Goal: Task Accomplishment & Management: Manage account settings

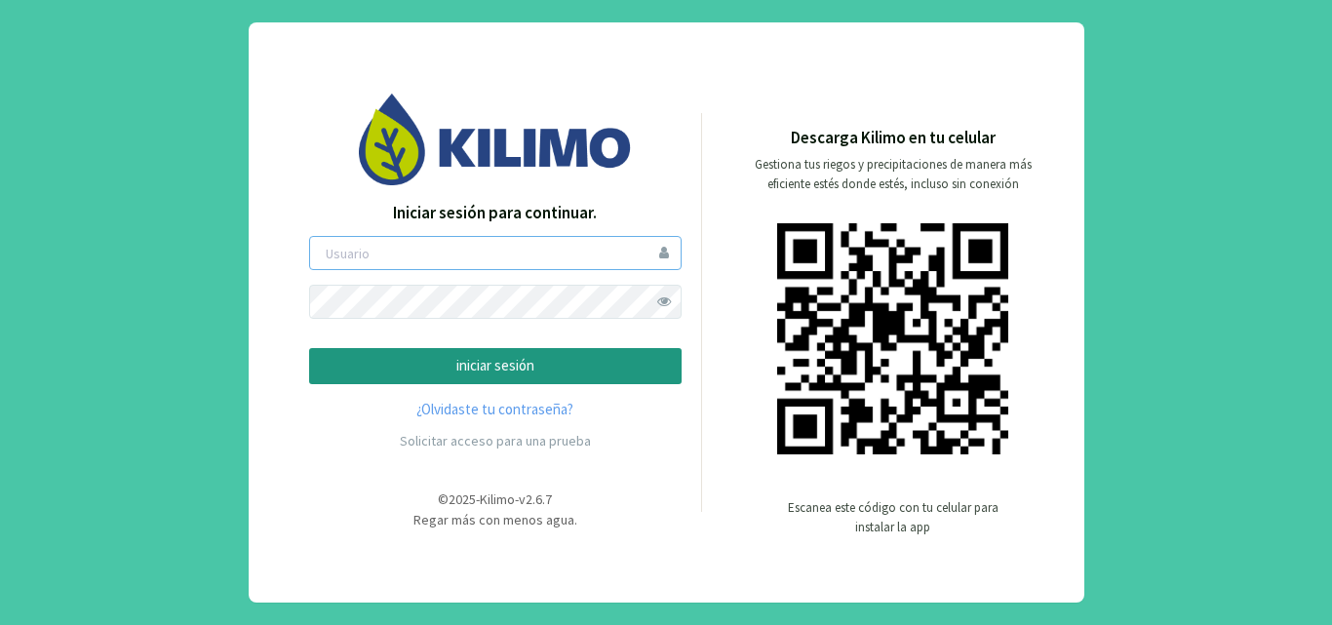
click at [353, 265] on input "email" at bounding box center [495, 253] width 372 height 34
type input "exser"
click at [503, 365] on p "iniciar sesión" at bounding box center [495, 366] width 339 height 22
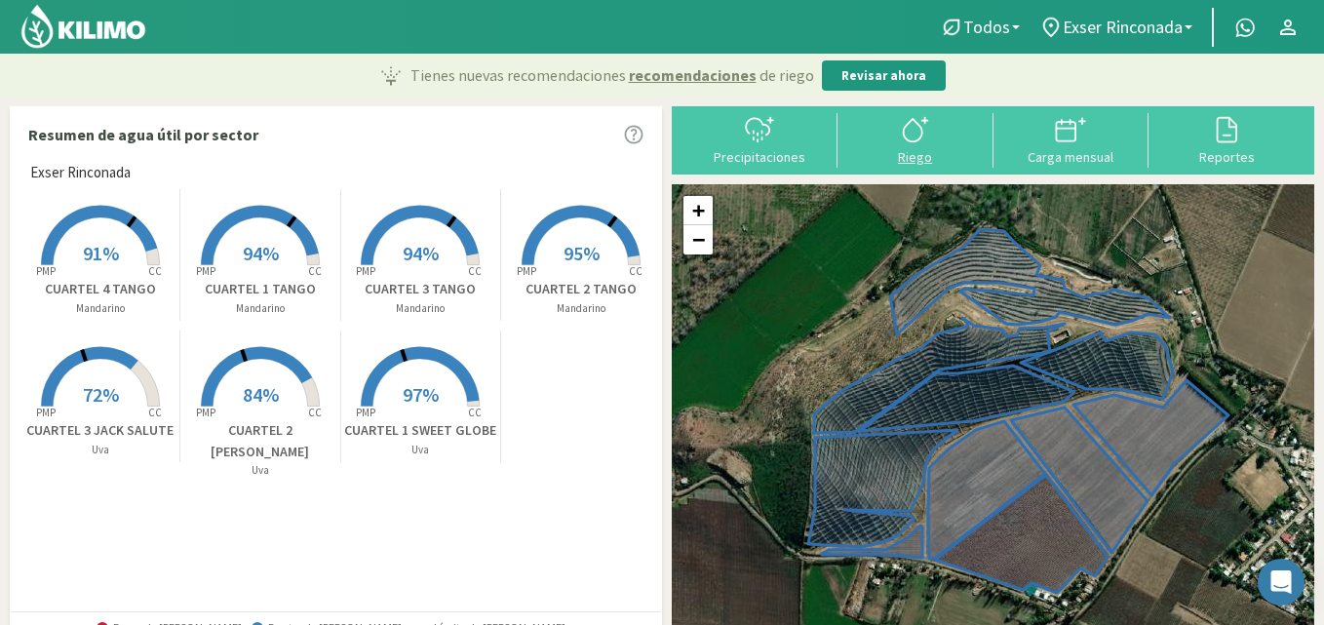
click at [920, 144] on icon at bounding box center [915, 129] width 31 height 31
select select "1: Object"
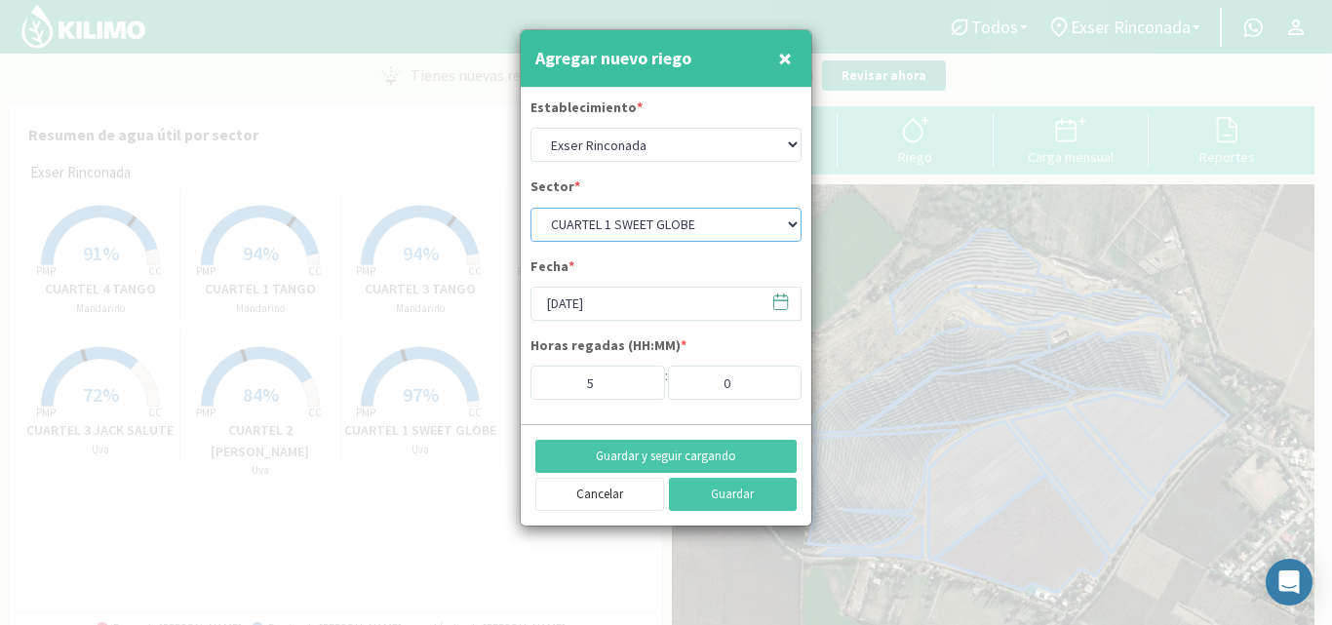
click at [690, 219] on select "CUARTEL 1 SWEET GLOBE CUARTEL 1 TANGO CUARTEL 2 TANGO CUARTEL 2 [PERSON_NAME] C…" at bounding box center [665, 225] width 271 height 34
select select "10: Object"
click at [530, 208] on select "CUARTEL 1 SWEET GLOBE CUARTEL 1 TANGO CUARTEL 2 TANGO CUARTEL 2 [PERSON_NAME] C…" at bounding box center [665, 225] width 271 height 34
click at [634, 388] on input "5" at bounding box center [597, 383] width 135 height 34
type input "4"
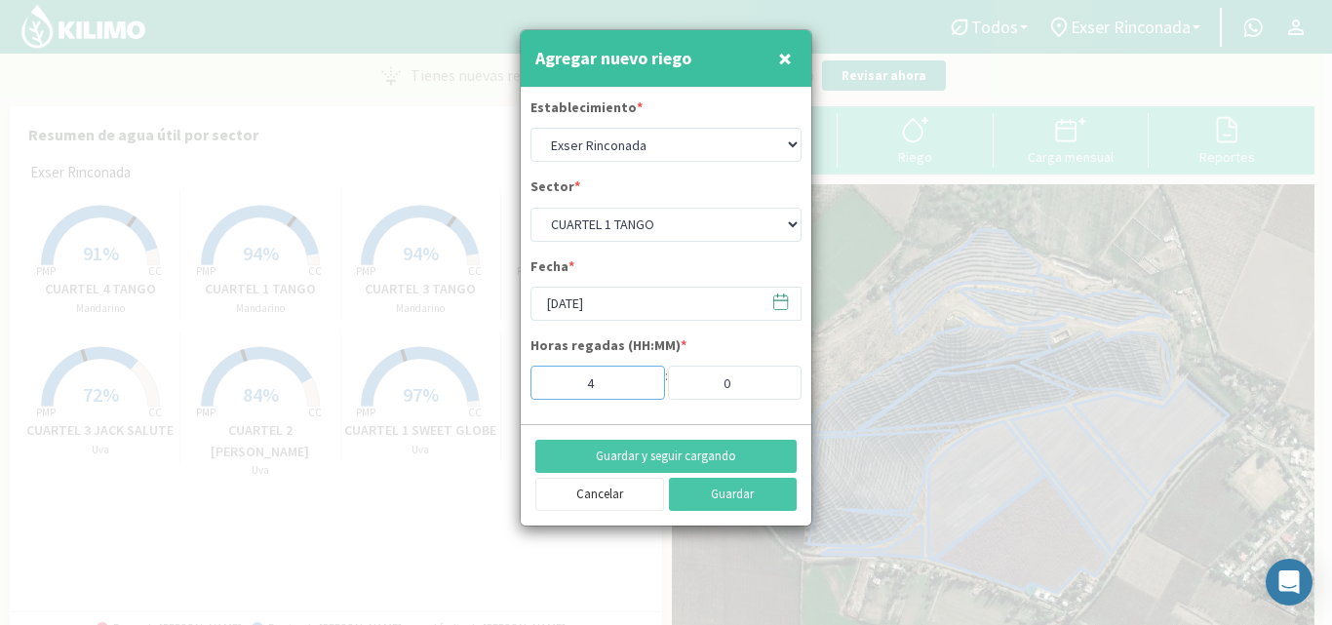
click at [634, 388] on input "4" at bounding box center [597, 383] width 135 height 34
click at [730, 450] on button "Guardar y seguir cargando" at bounding box center [665, 456] width 261 height 33
click at [568, 300] on input "[DATE]" at bounding box center [665, 304] width 271 height 34
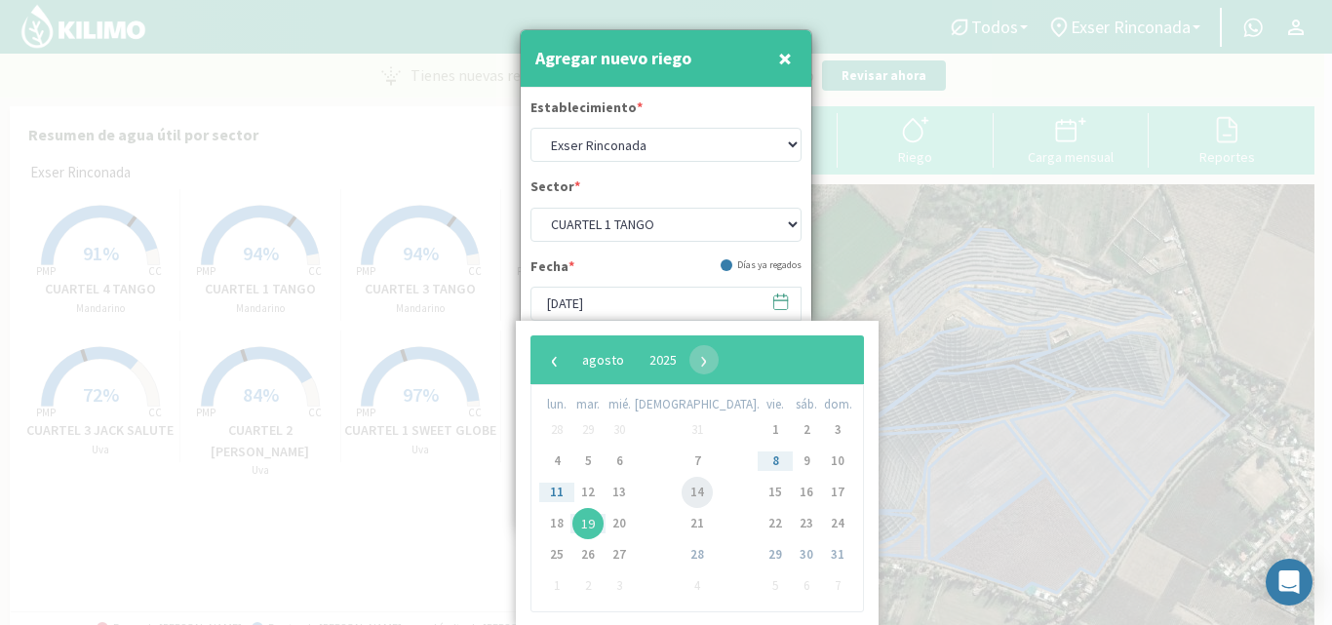
click at [682, 494] on span "14" at bounding box center [697, 492] width 31 height 31
type input "[DATE]"
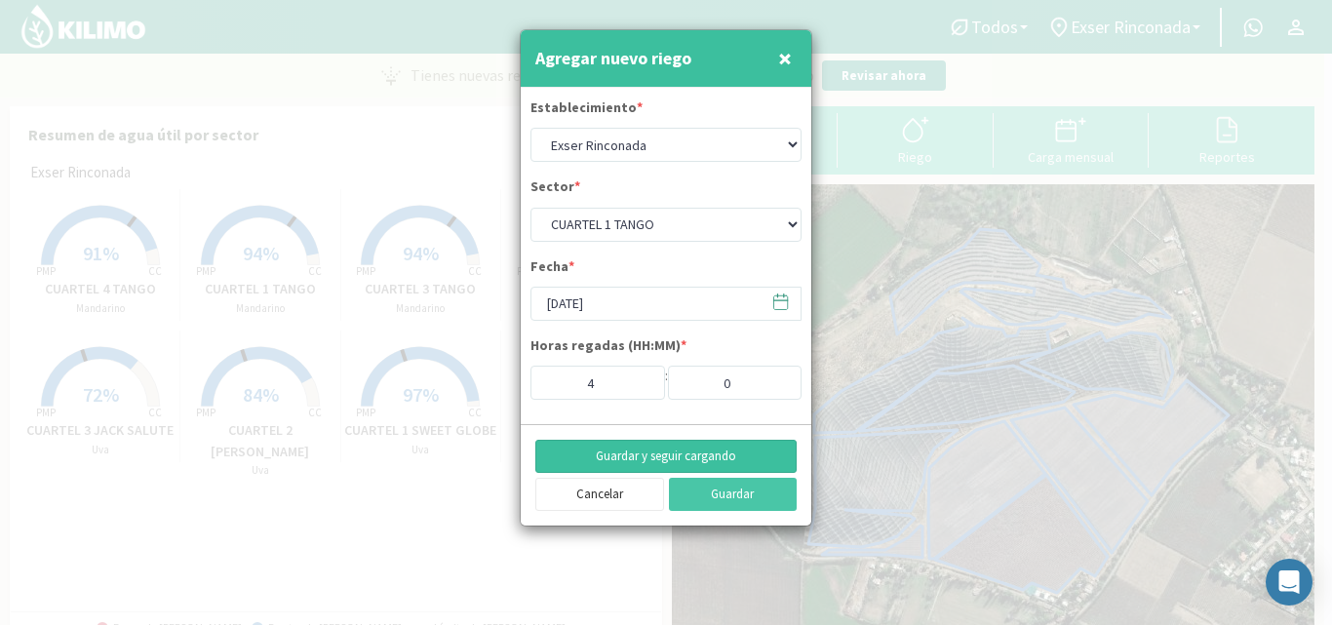
click at [671, 453] on button "Guardar y seguir cargando" at bounding box center [665, 456] width 261 height 33
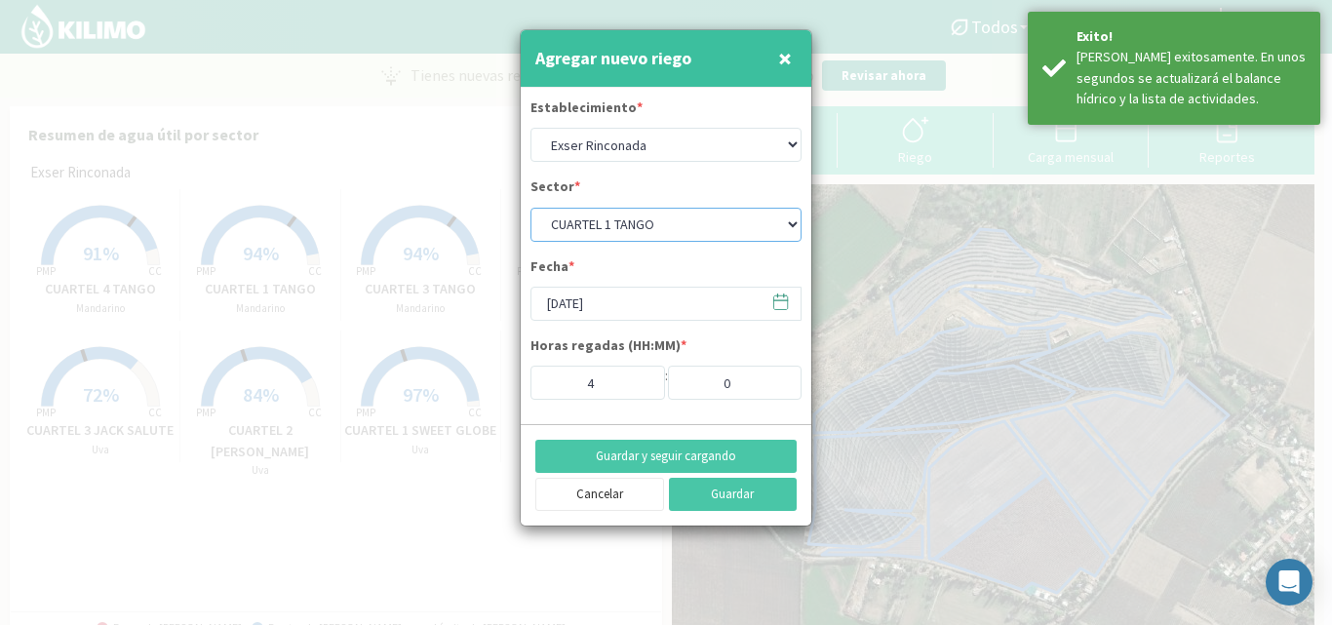
click at [614, 222] on select "CUARTEL 1 SWEET GLOBE CUARTEL 1 TANGO CUARTEL 2 TANGO CUARTEL 2 [PERSON_NAME] C…" at bounding box center [665, 225] width 271 height 34
select select "11: Object"
click at [530, 208] on select "CUARTEL 1 SWEET GLOBE CUARTEL 1 TANGO CUARTEL 2 TANGO CUARTEL 2 [PERSON_NAME] C…" at bounding box center [665, 225] width 271 height 34
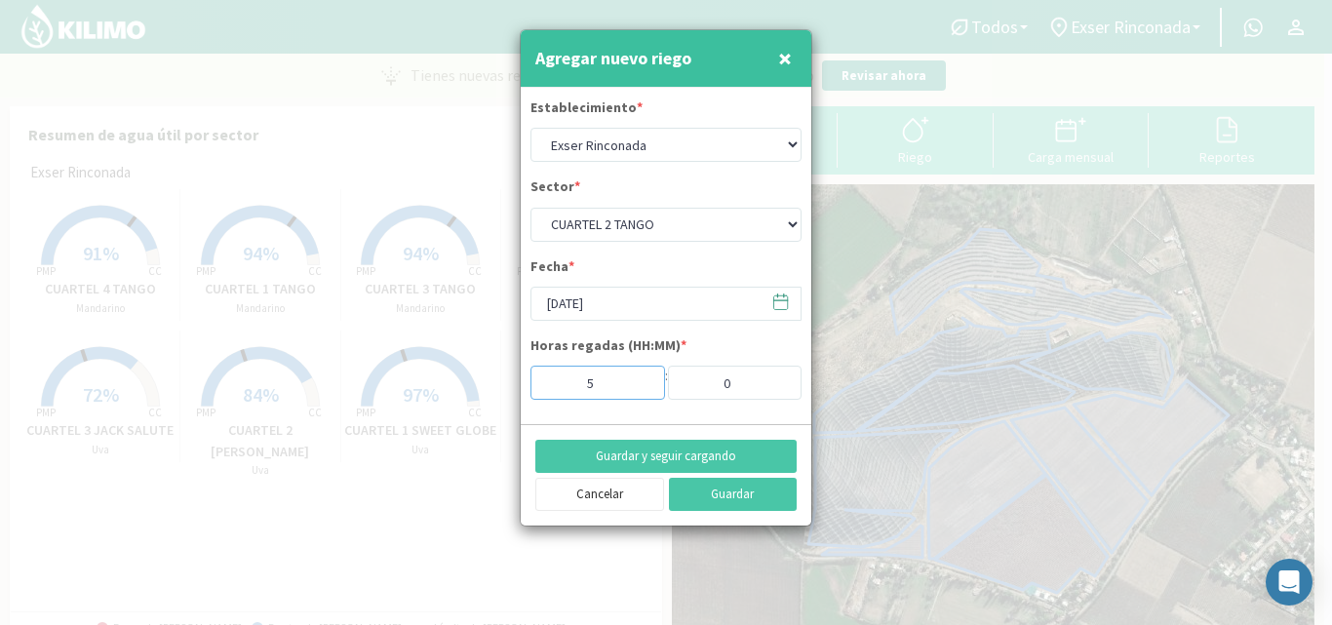
click at [642, 386] on input "5" at bounding box center [597, 383] width 135 height 34
click at [642, 386] on input "4" at bounding box center [597, 383] width 135 height 34
click at [642, 386] on input "3" at bounding box center [597, 383] width 135 height 34
type input "4"
click at [641, 379] on input "4" at bounding box center [597, 383] width 135 height 34
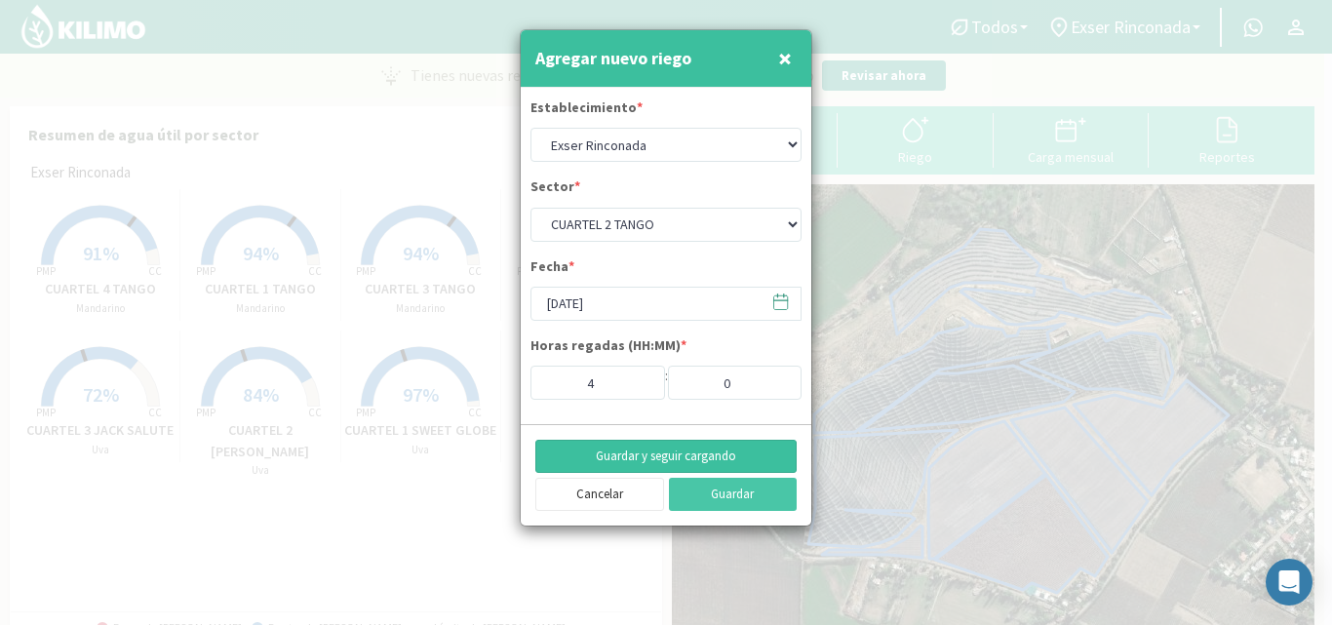
click at [716, 451] on button "Guardar y seguir cargando" at bounding box center [665, 456] width 261 height 33
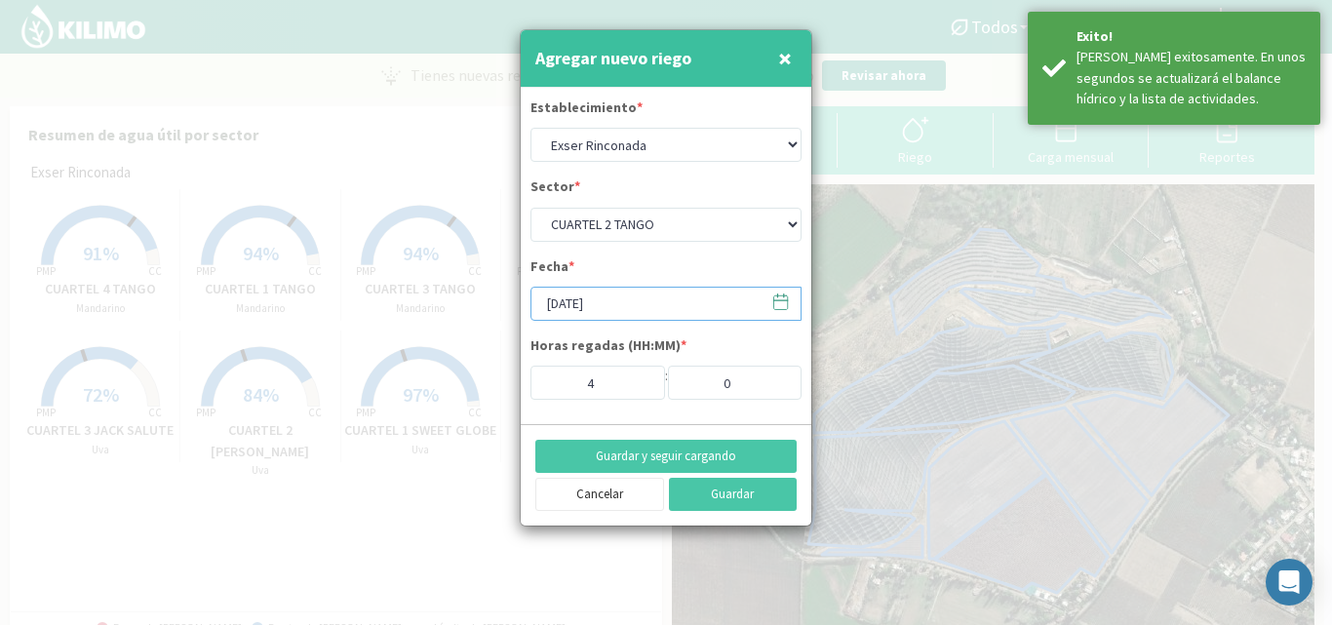
click at [598, 296] on input "[DATE]" at bounding box center [665, 304] width 271 height 34
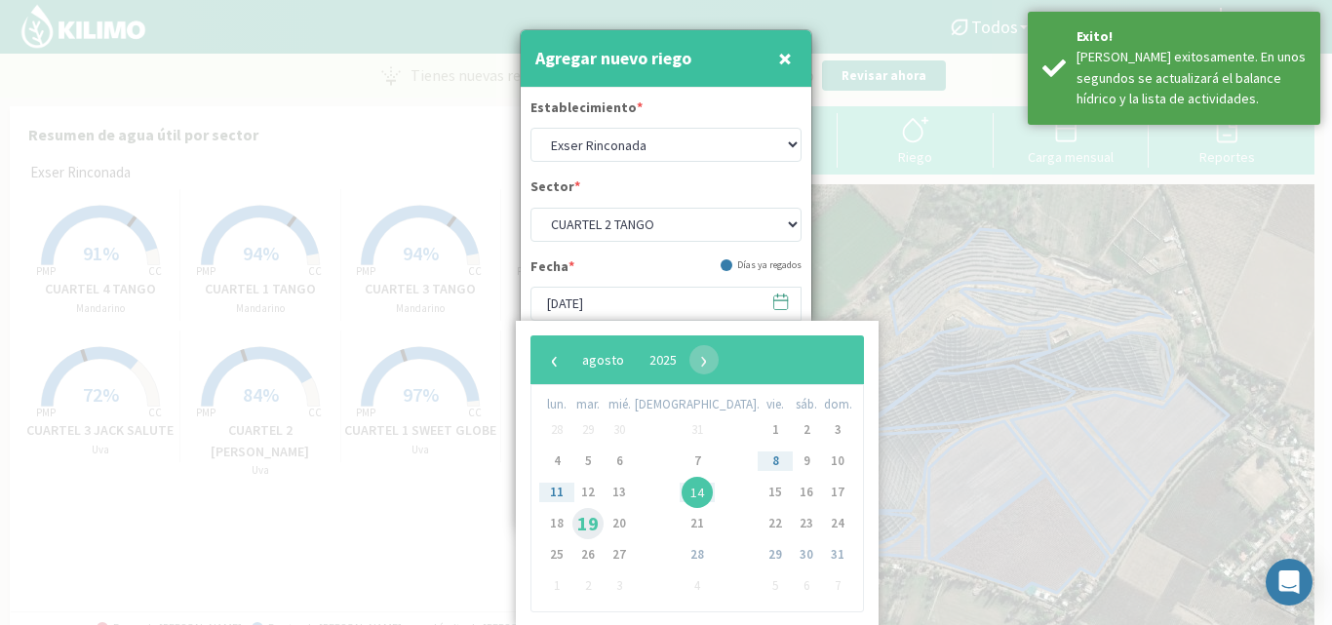
click at [604, 520] on span "19" at bounding box center [587, 523] width 31 height 31
type input "[DATE]"
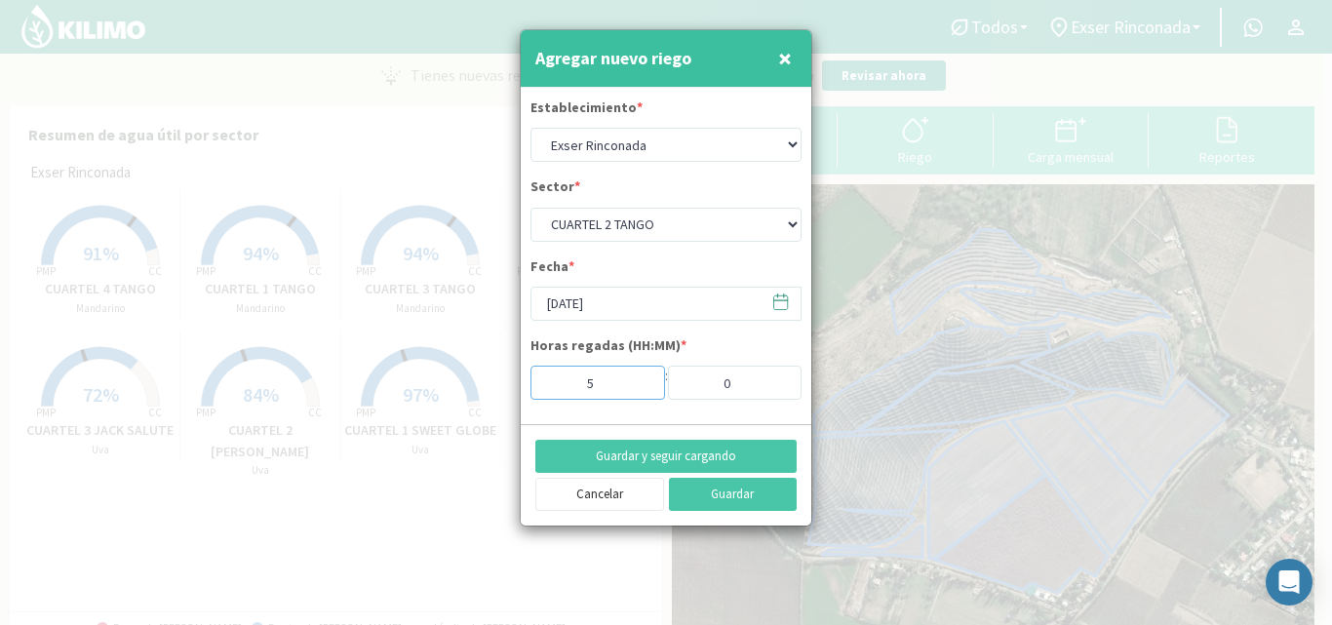
click at [635, 376] on input "5" at bounding box center [597, 383] width 135 height 34
click at [635, 376] on input "6" at bounding box center [597, 383] width 135 height 34
click at [635, 376] on input "7" at bounding box center [597, 383] width 135 height 34
type input "6"
click at [639, 385] on input "6" at bounding box center [597, 383] width 135 height 34
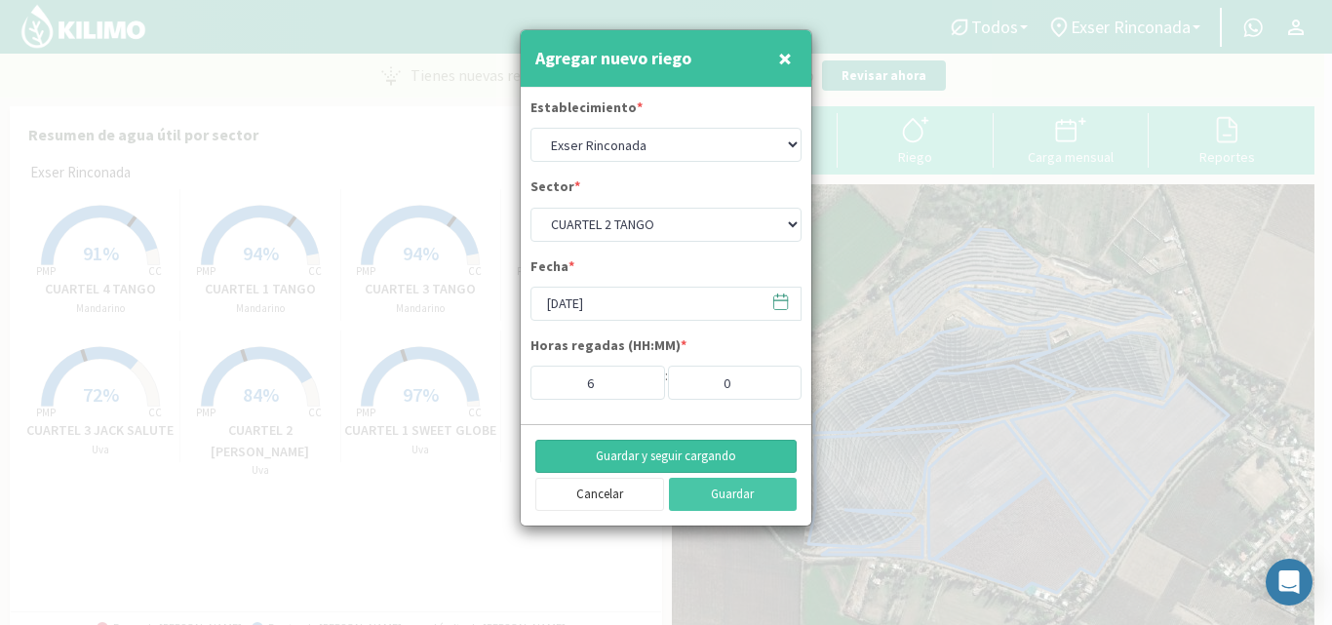
click at [720, 451] on button "Guardar y seguir cargando" at bounding box center [665, 456] width 261 height 33
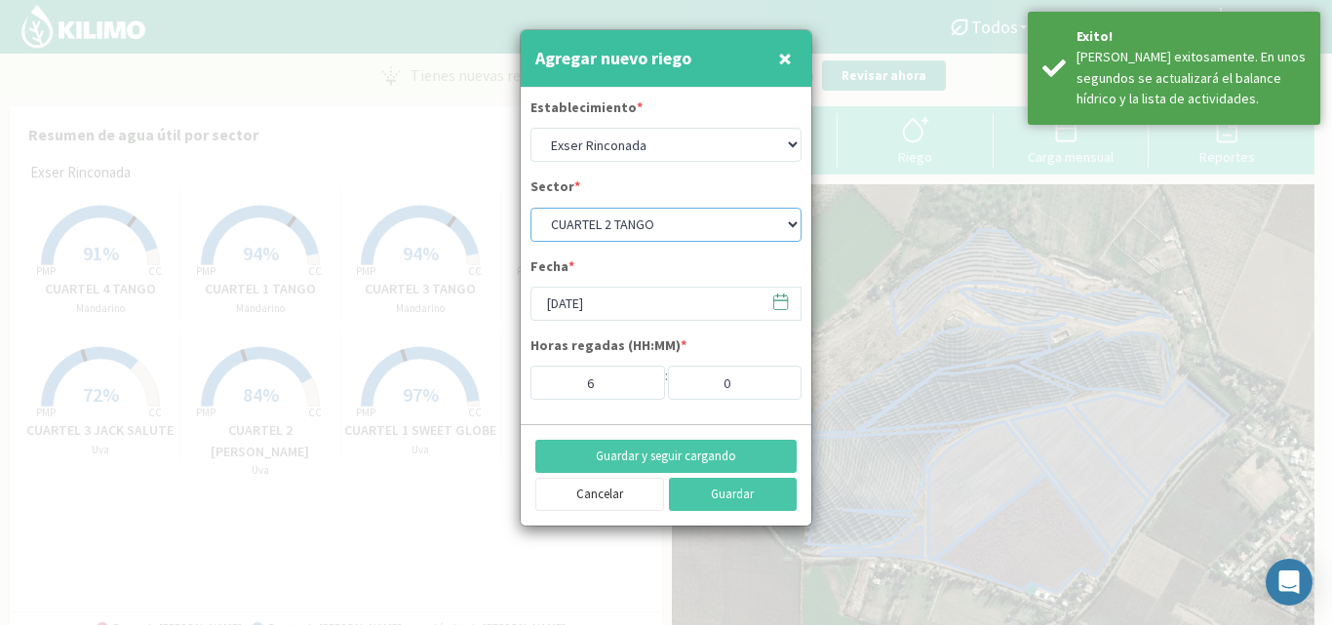
click at [623, 215] on select "CUARTEL 1 SWEET GLOBE CUARTEL 1 TANGO CUARTEL 2 TANGO CUARTEL 2 [PERSON_NAME] C…" at bounding box center [665, 225] width 271 height 34
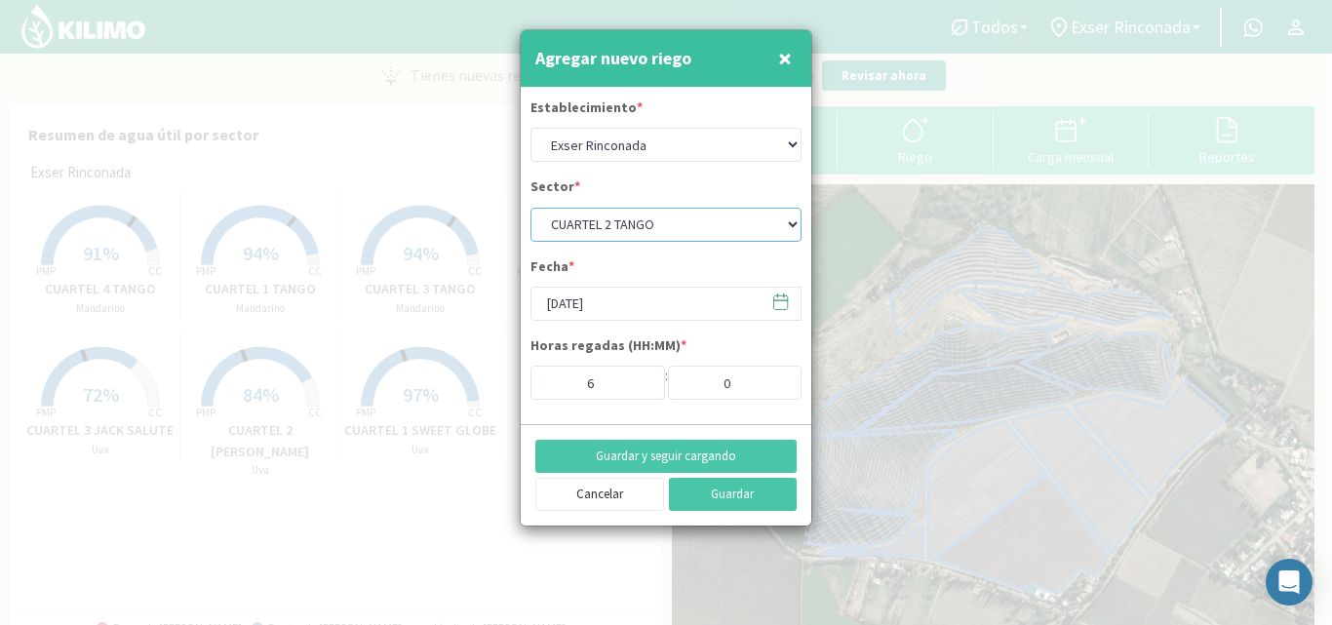
select select "14: Object"
click at [530, 208] on select "CUARTEL 1 SWEET GLOBE CUARTEL 1 TANGO CUARTEL 2 TANGO CUARTEL 2 [PERSON_NAME] C…" at bounding box center [665, 225] width 271 height 34
click at [584, 307] on input "[DATE]" at bounding box center [665, 304] width 271 height 34
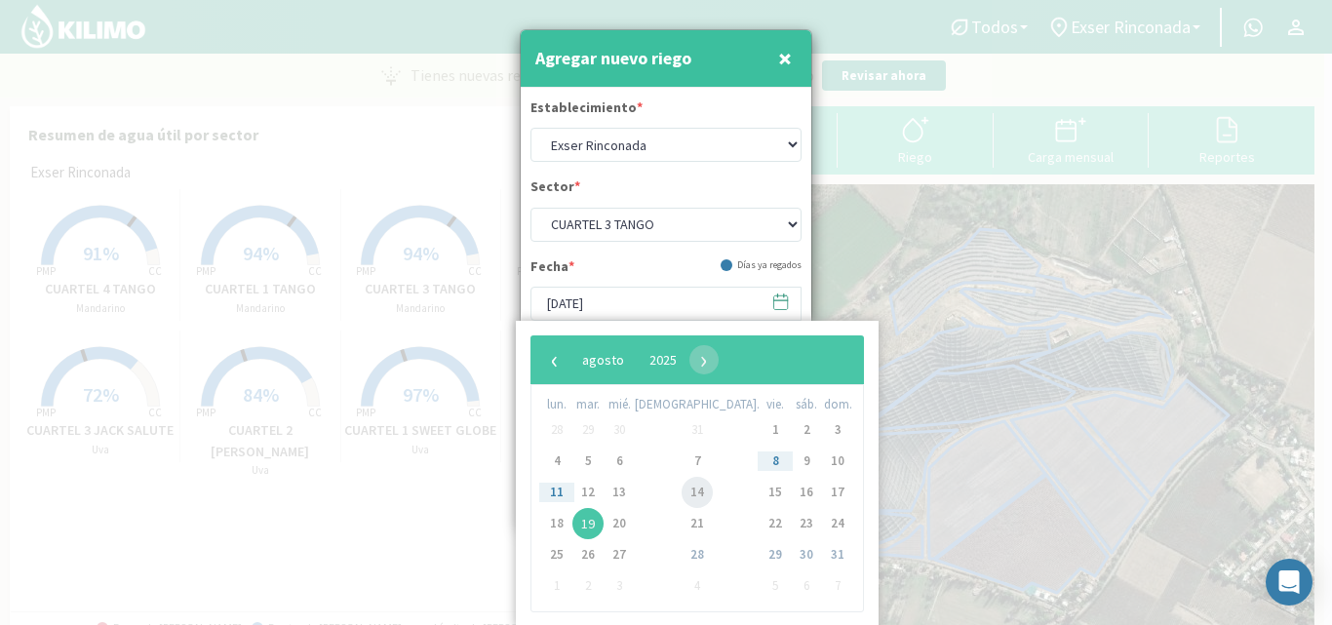
click at [682, 492] on span "14" at bounding box center [697, 492] width 31 height 31
type input "[DATE]"
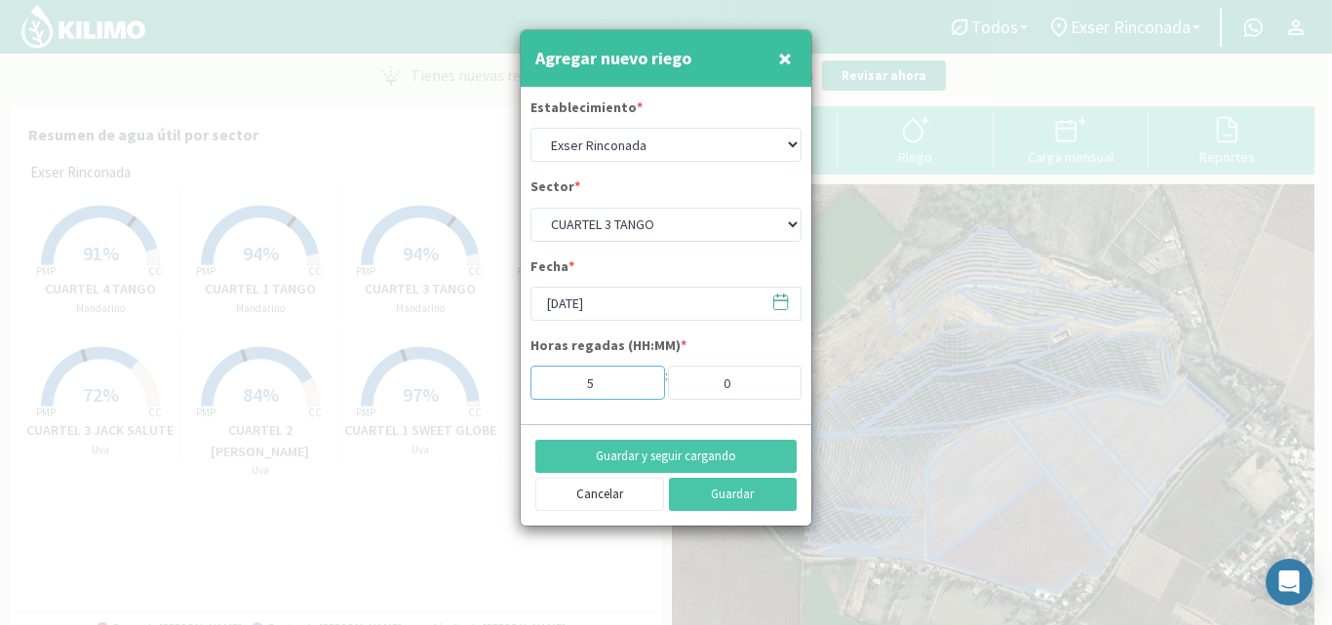
click at [634, 386] on input "5" at bounding box center [597, 383] width 135 height 34
type input "4"
click at [634, 386] on input "4" at bounding box center [597, 383] width 135 height 34
click at [678, 451] on button "Guardar y seguir cargando" at bounding box center [665, 456] width 261 height 33
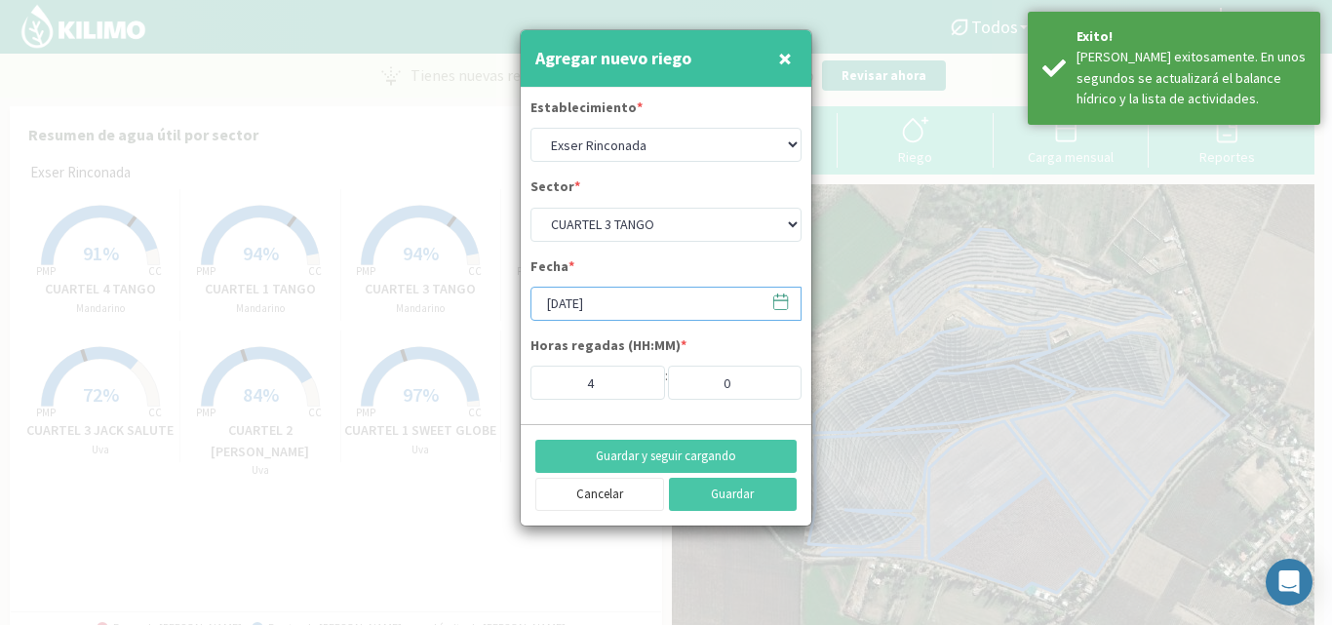
click at [595, 309] on input "[DATE]" at bounding box center [665, 304] width 271 height 34
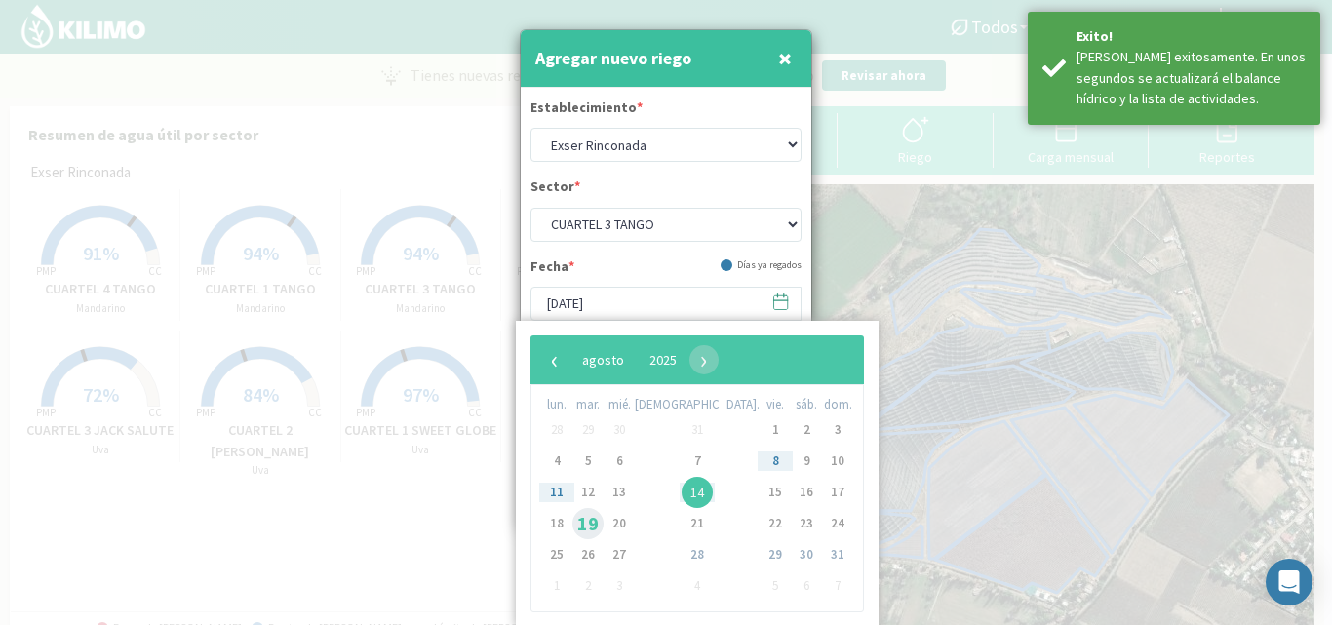
click at [599, 518] on span "19" at bounding box center [587, 523] width 31 height 31
type input "[DATE]"
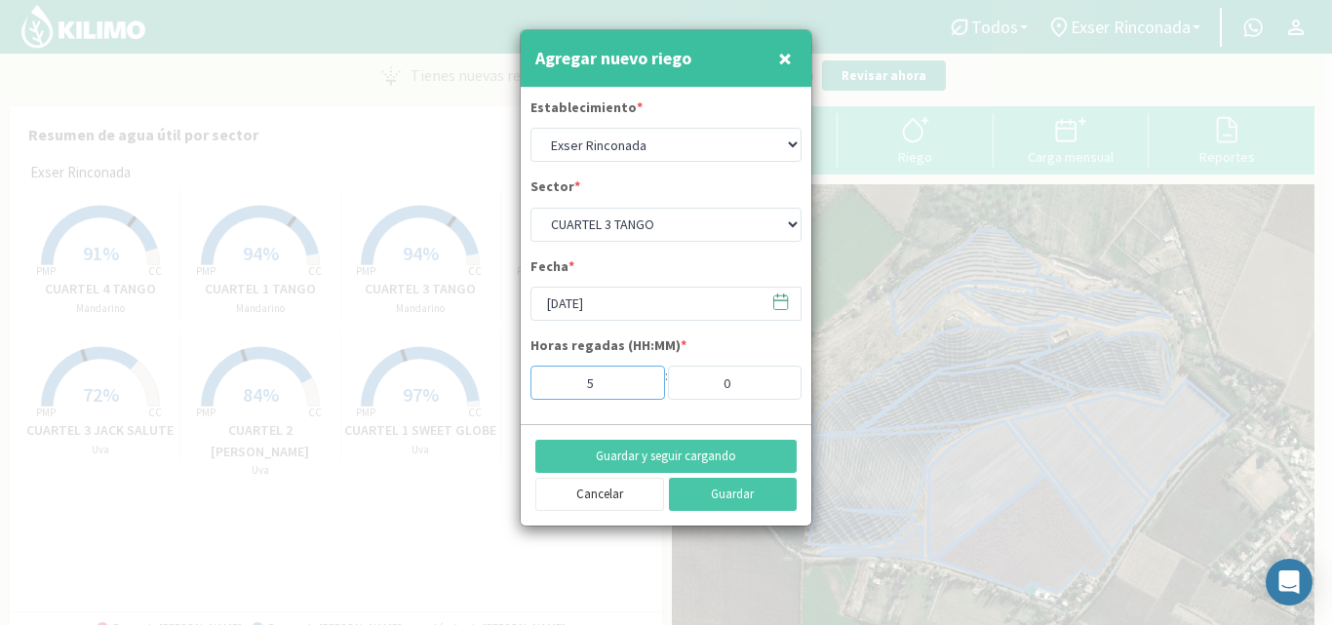
click at [638, 376] on input "5" at bounding box center [597, 383] width 135 height 34
type input "6"
click at [638, 376] on input "6" at bounding box center [597, 383] width 135 height 34
click at [678, 455] on button "Guardar y seguir cargando" at bounding box center [665, 456] width 261 height 33
click at [662, 226] on select "CUARTEL 1 SWEET GLOBE CUARTEL 1 TANGO CUARTEL 2 TANGO CUARTEL 2 [PERSON_NAME] C…" at bounding box center [665, 225] width 271 height 34
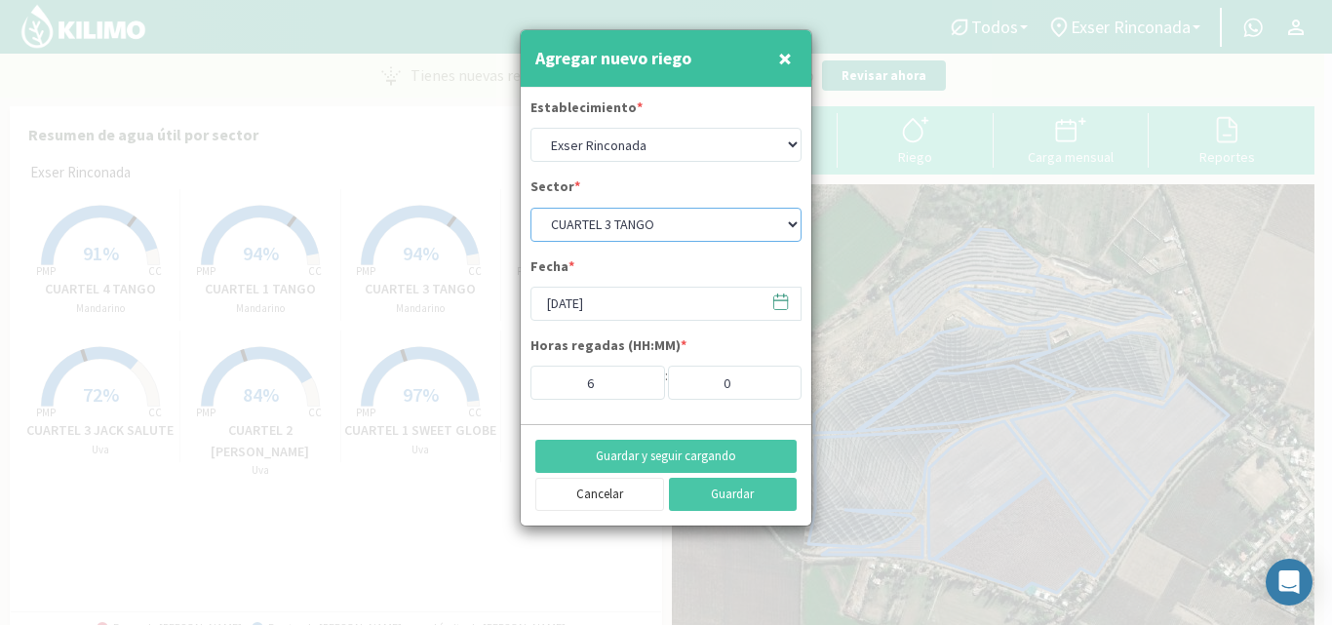
select select "15: Object"
click at [530, 208] on select "CUARTEL 1 SWEET GLOBE CUARTEL 1 TANGO CUARTEL 2 TANGO CUARTEL 2 [PERSON_NAME] C…" at bounding box center [665, 225] width 271 height 34
click at [563, 302] on input "[DATE]" at bounding box center [665, 304] width 271 height 34
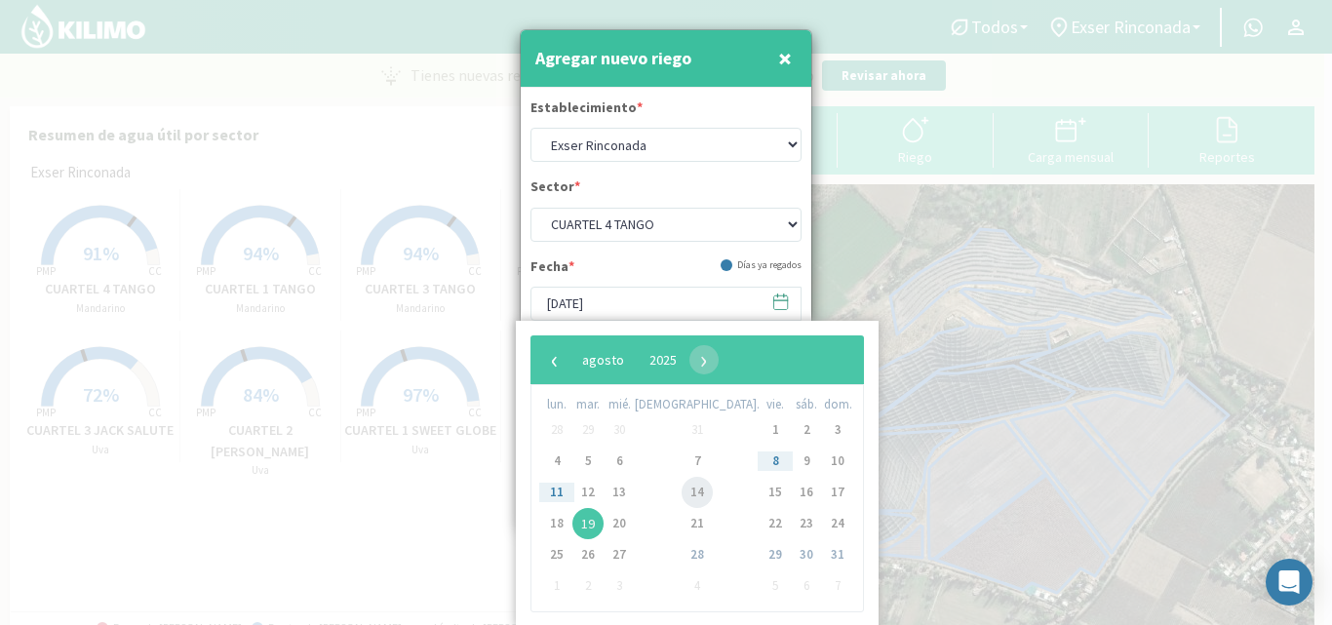
click at [682, 491] on span "14" at bounding box center [697, 492] width 31 height 31
type input "[DATE]"
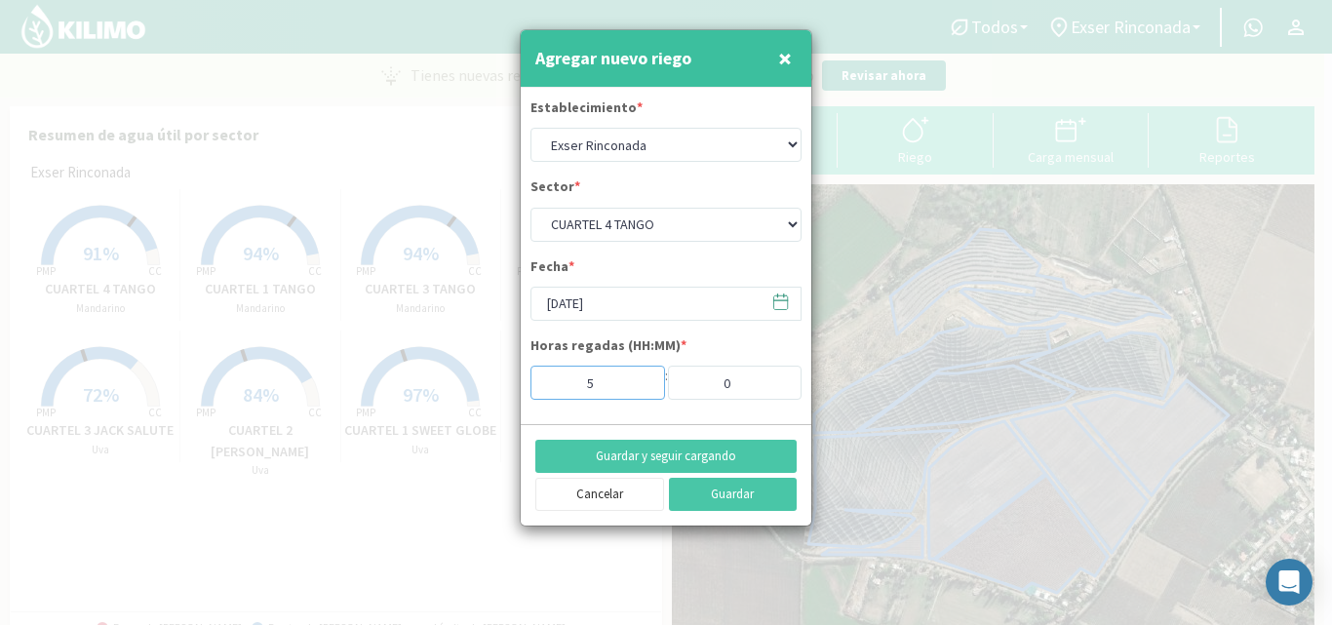
click at [638, 386] on input "5" at bounding box center [597, 383] width 135 height 34
type input "4"
click at [638, 386] on input "4" at bounding box center [597, 383] width 135 height 34
click at [679, 459] on button "Guardar y seguir cargando" at bounding box center [665, 456] width 261 height 33
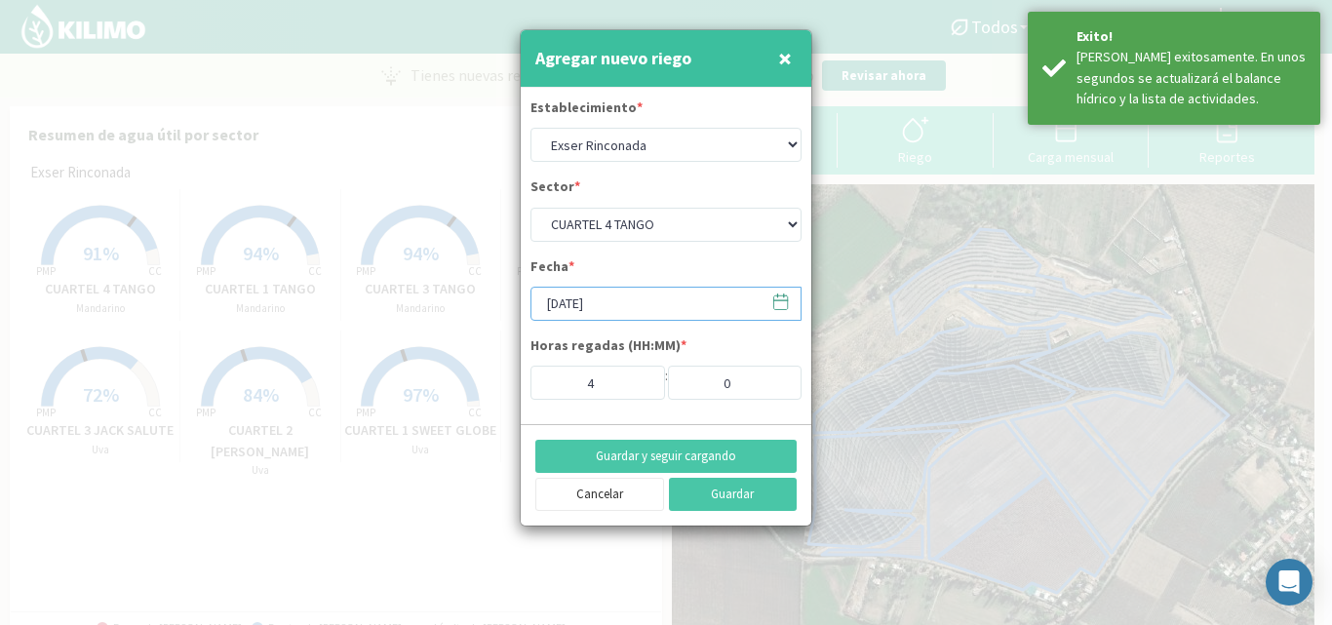
click at [597, 302] on input "[DATE]" at bounding box center [665, 304] width 271 height 34
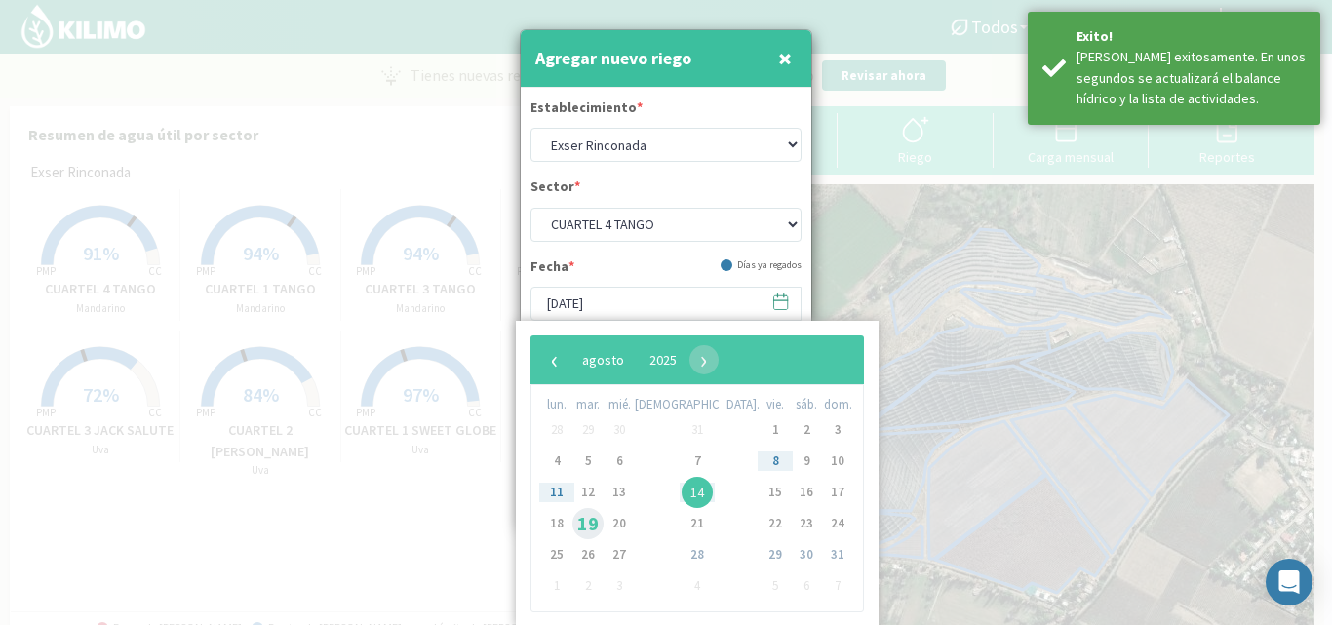
click at [594, 521] on span "19" at bounding box center [587, 523] width 31 height 31
type input "[DATE]"
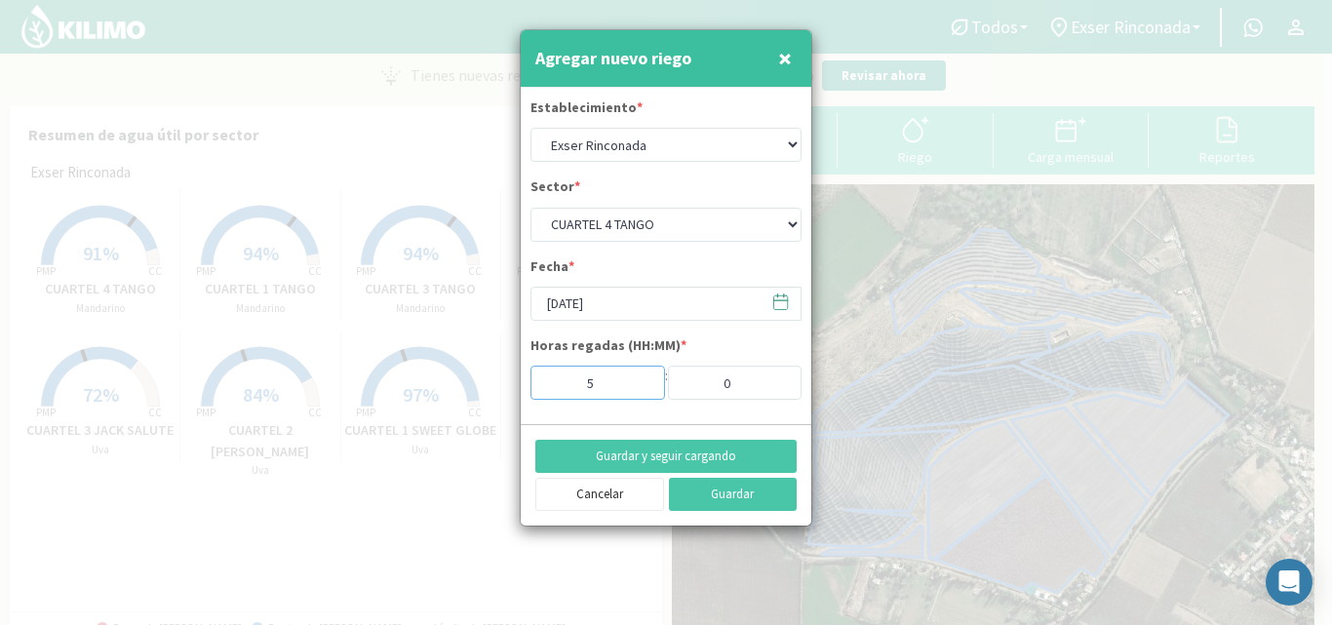
click at [633, 378] on input "5" at bounding box center [597, 383] width 135 height 34
type input "6"
click at [633, 378] on input "6" at bounding box center [597, 383] width 135 height 34
click at [694, 454] on button "Guardar y seguir cargando" at bounding box center [665, 456] width 261 height 33
click at [788, 496] on button "Guardar" at bounding box center [733, 494] width 129 height 33
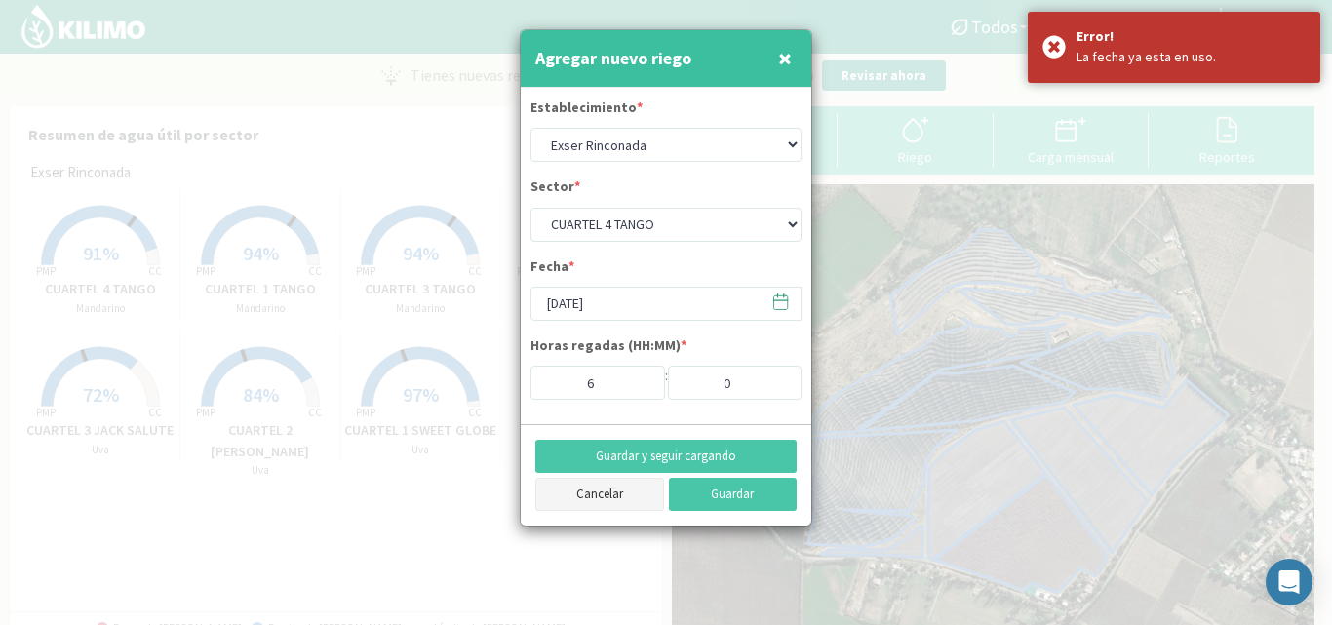
click at [597, 498] on button "Cancelar" at bounding box center [599, 494] width 129 height 33
select select "9: Object"
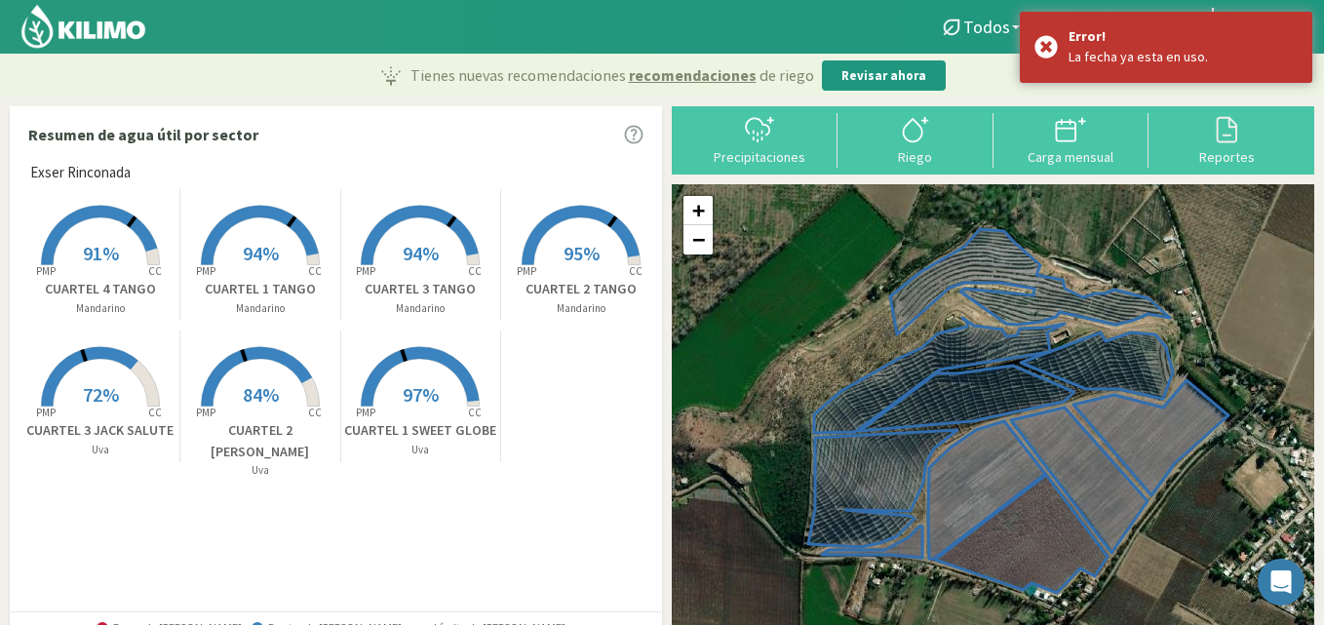
click at [253, 264] on span "94%" at bounding box center [261, 253] width 36 height 24
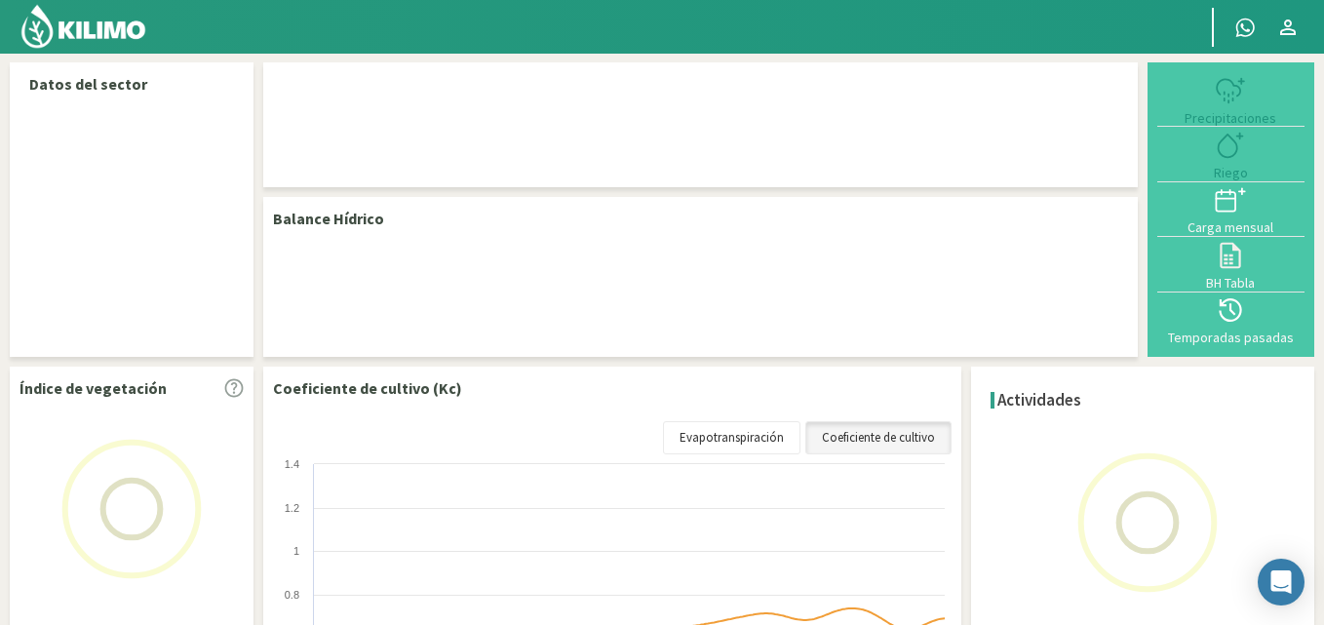
select select "1: Object"
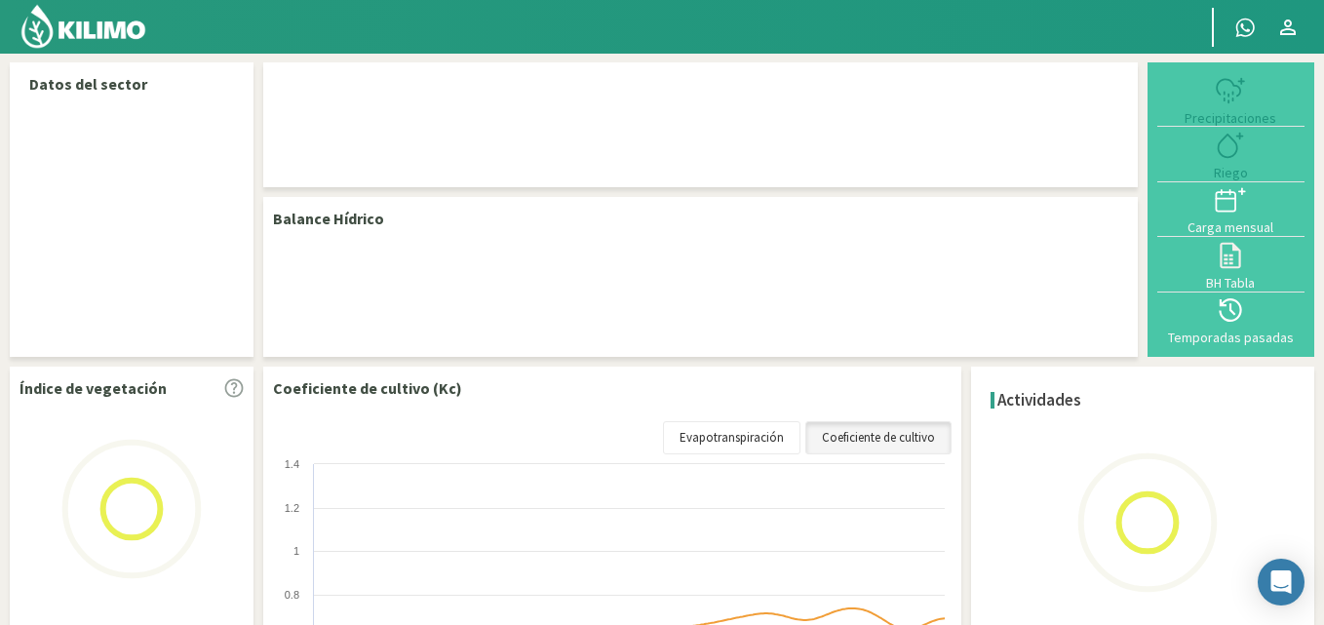
select select "1: Object"
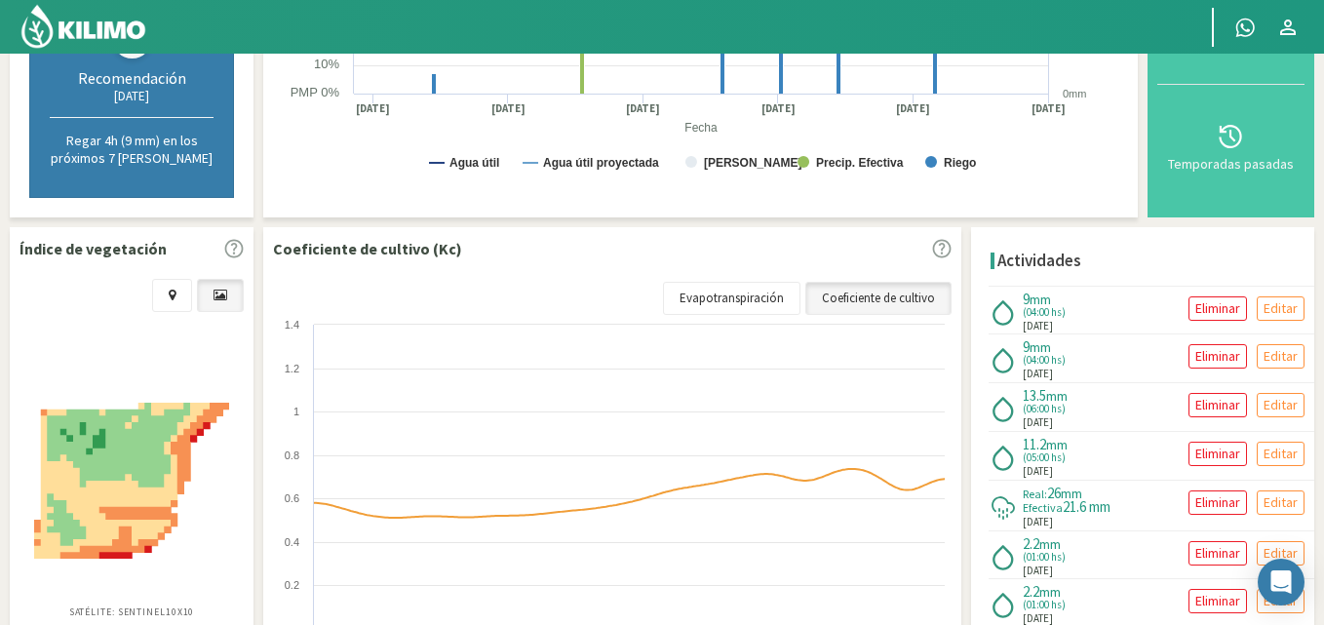
scroll to position [488, 0]
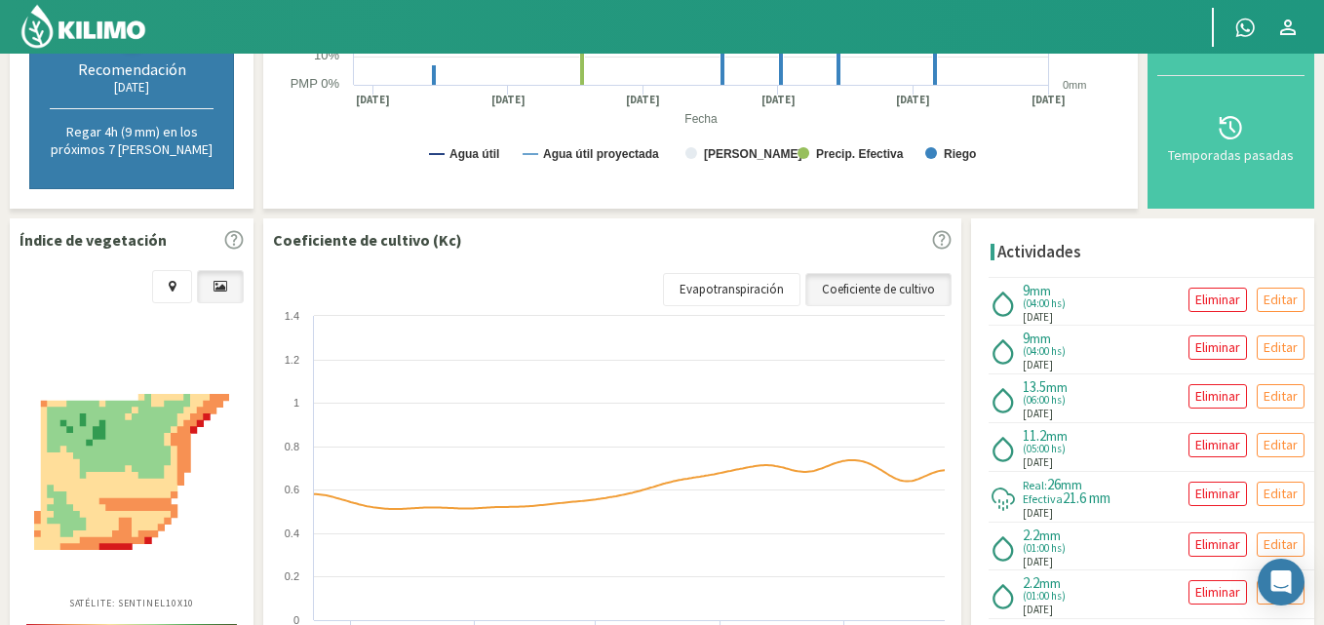
click at [1045, 306] on span "(04:00 hs)" at bounding box center [1044, 303] width 43 height 11
click at [1264, 300] on p "Editar" at bounding box center [1281, 300] width 34 height 22
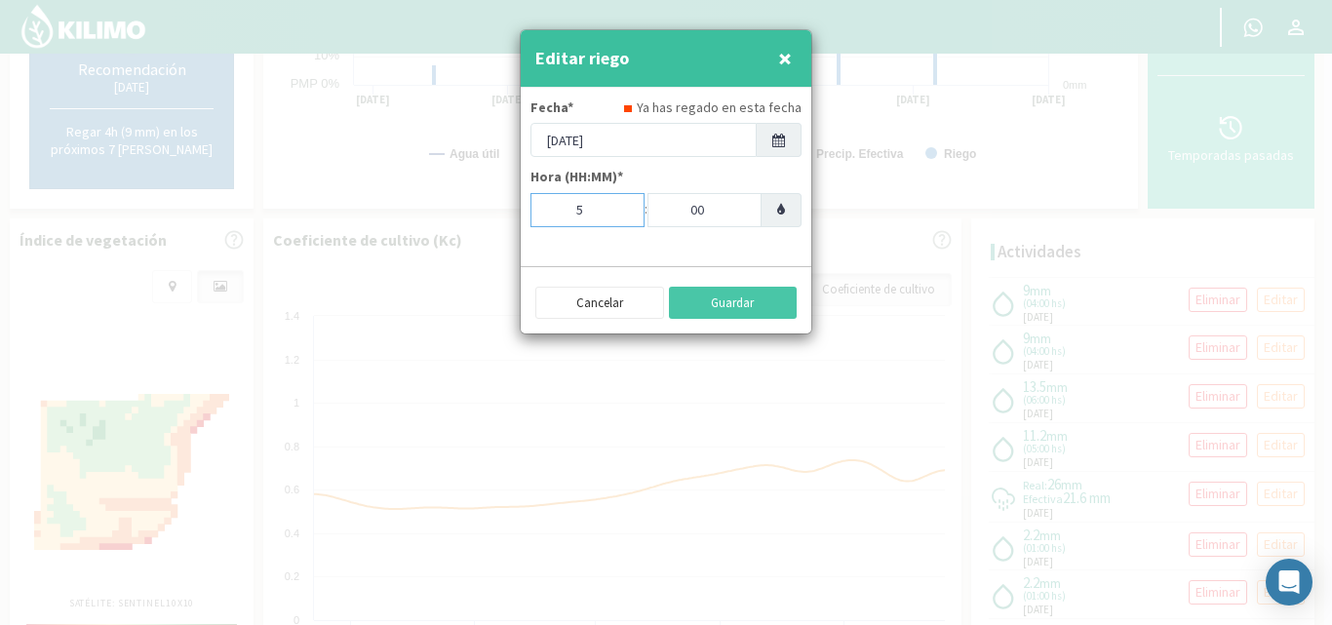
click at [617, 208] on input "5" at bounding box center [587, 210] width 114 height 34
type input "6"
click at [617, 208] on input "6" at bounding box center [587, 210] width 114 height 34
click at [731, 309] on button "Guardar" at bounding box center [733, 303] width 129 height 33
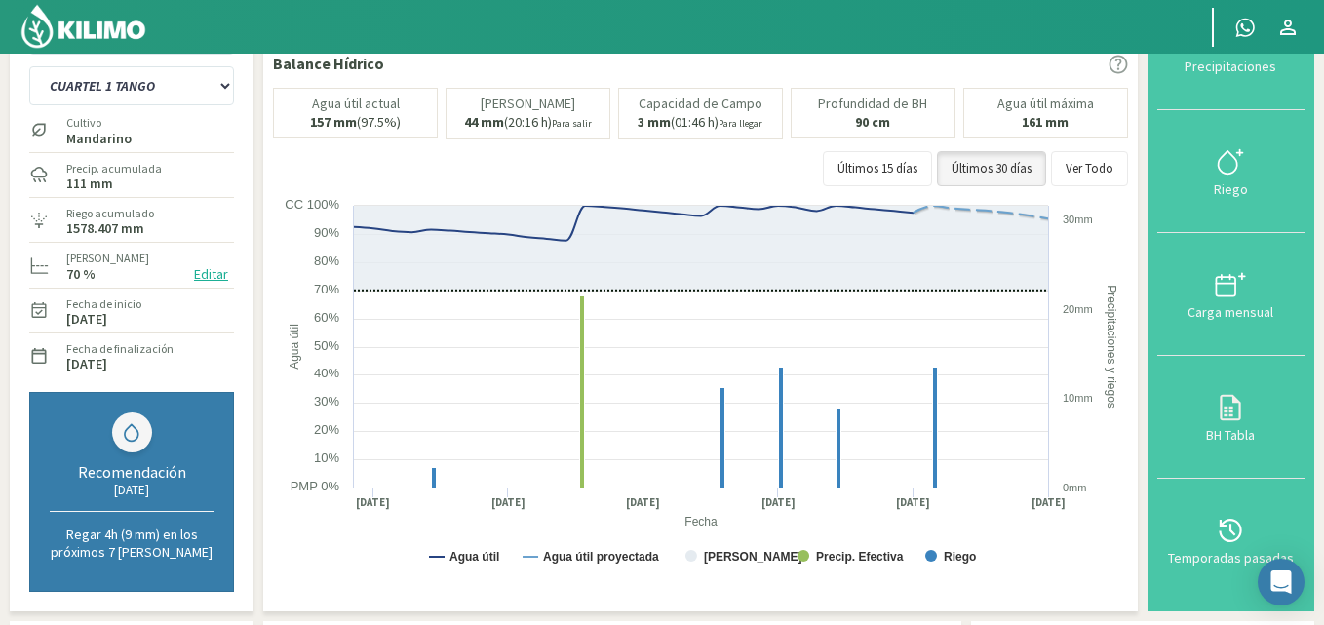
scroll to position [0, 0]
